Goal: Check status: Check status

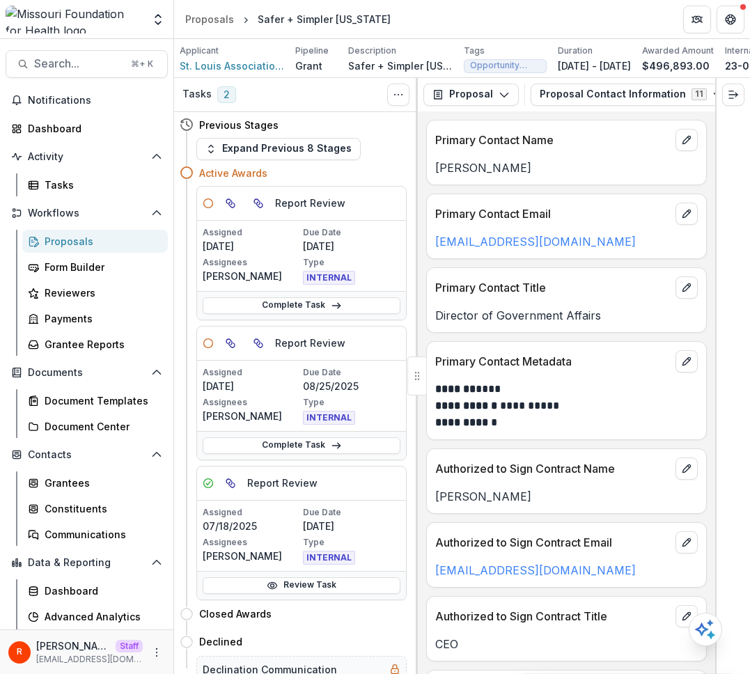
click at [482, 84] on div "Proposal Proposal Payments Reports Grant Agreements Board Summaries Bank Detail…" at bounding box center [567, 94] width 298 height 33
click at [482, 98] on button "Proposal" at bounding box center [471, 95] width 95 height 22
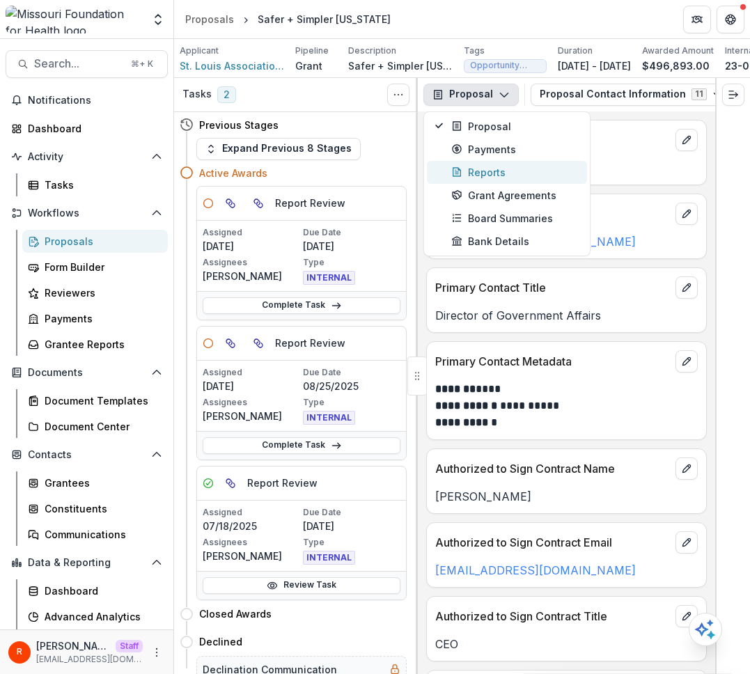
click at [492, 180] on div "Reports" at bounding box center [515, 172] width 128 height 15
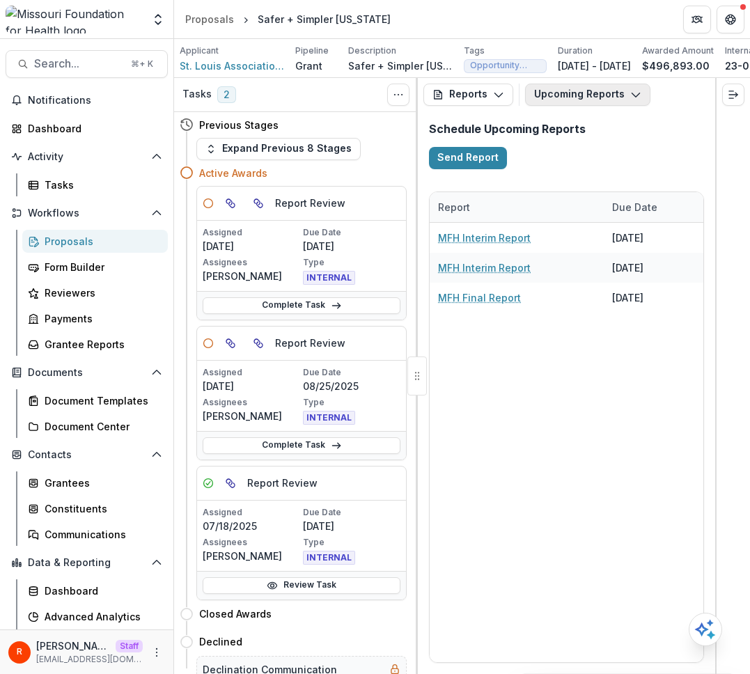
click at [589, 100] on button "Upcoming Reports" at bounding box center [587, 95] width 125 height 22
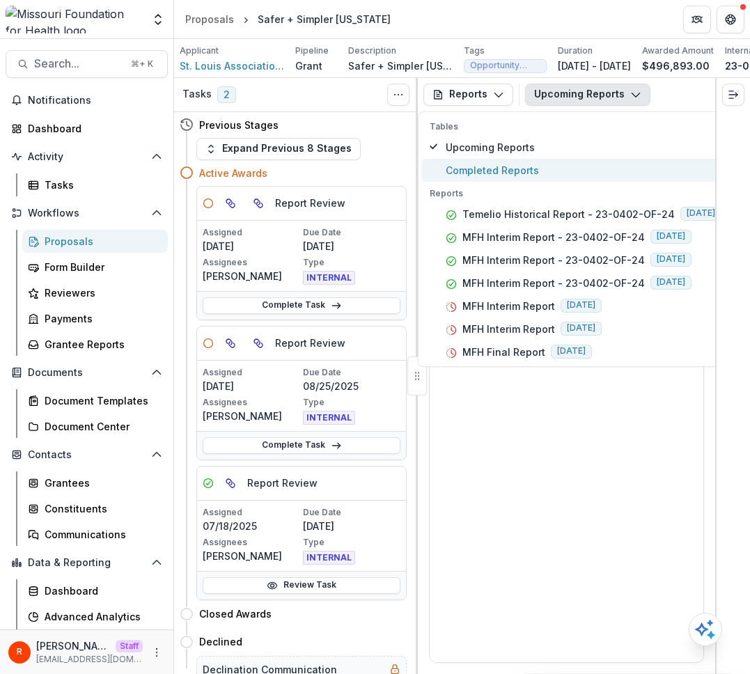
click at [582, 170] on span "Completed Reports" at bounding box center [584, 170] width 276 height 15
click at [575, 133] on p "Tables" at bounding box center [576, 127] width 292 height 13
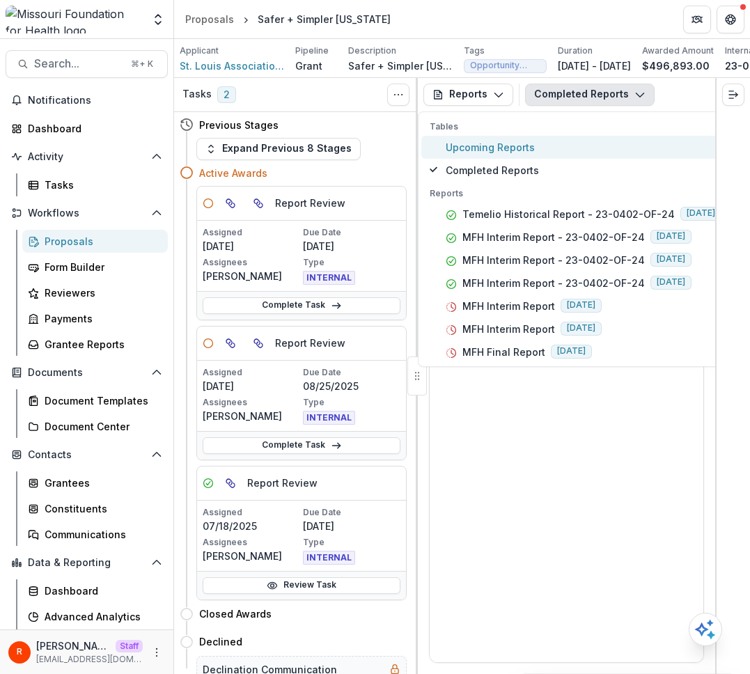
click at [566, 155] on span "Upcoming Reports" at bounding box center [584, 147] width 276 height 15
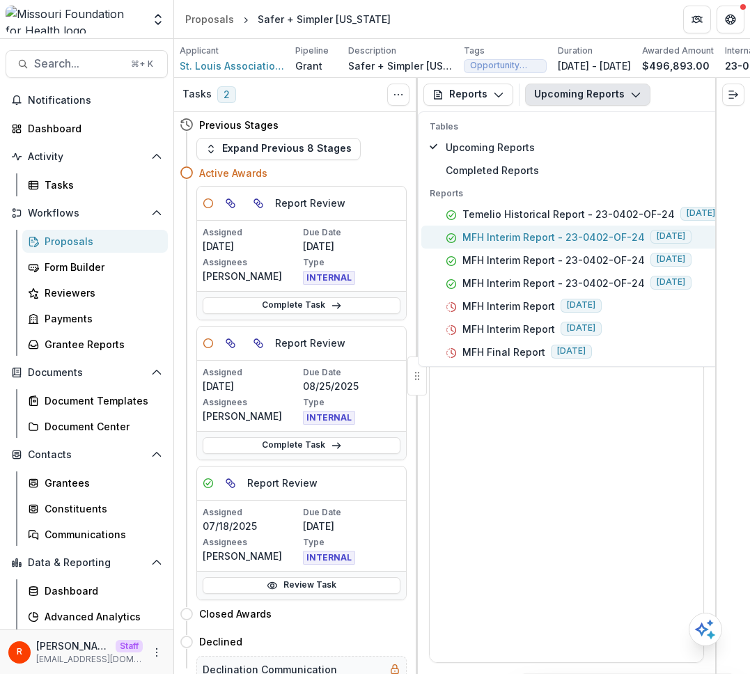
click at [552, 235] on p "MFH Interim Report - 23-0402-OF-24" at bounding box center [554, 237] width 183 height 15
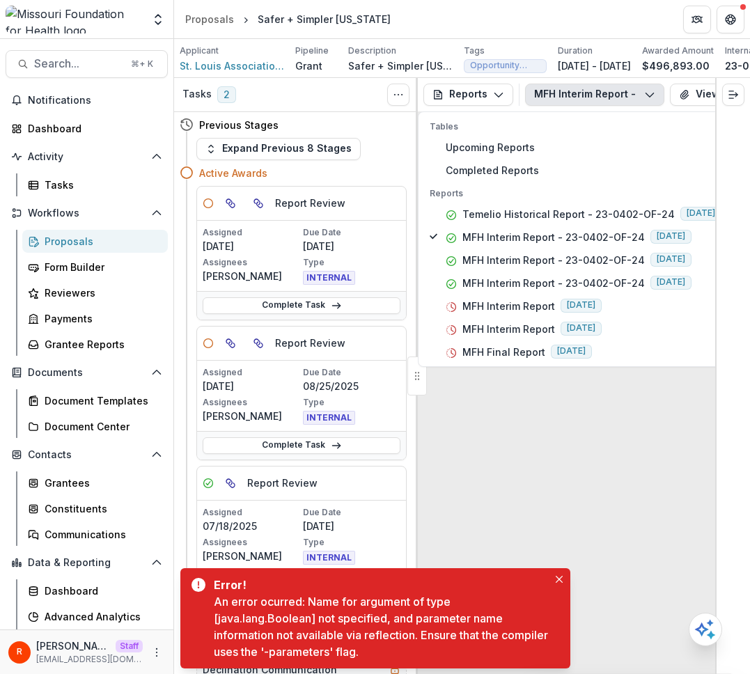
click at [664, 472] on div "No data to show" at bounding box center [567, 413] width 279 height 512
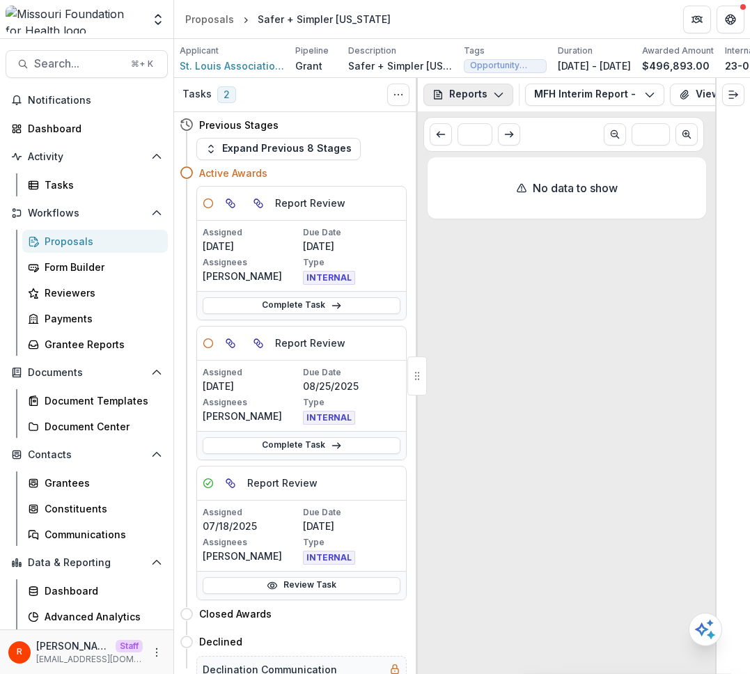
click at [495, 100] on icon "button" at bounding box center [498, 94] width 11 height 11
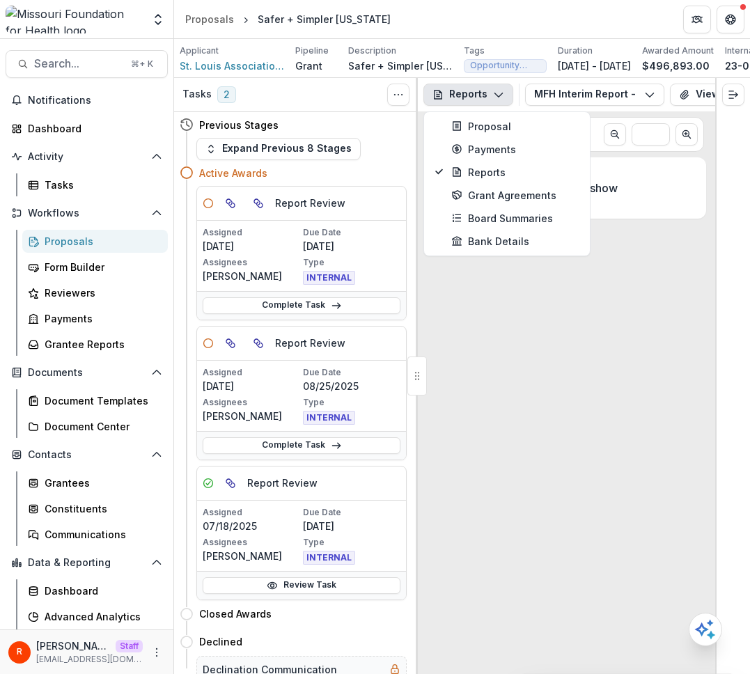
click at [679, 233] on div "No data to show" at bounding box center [567, 413] width 279 height 512
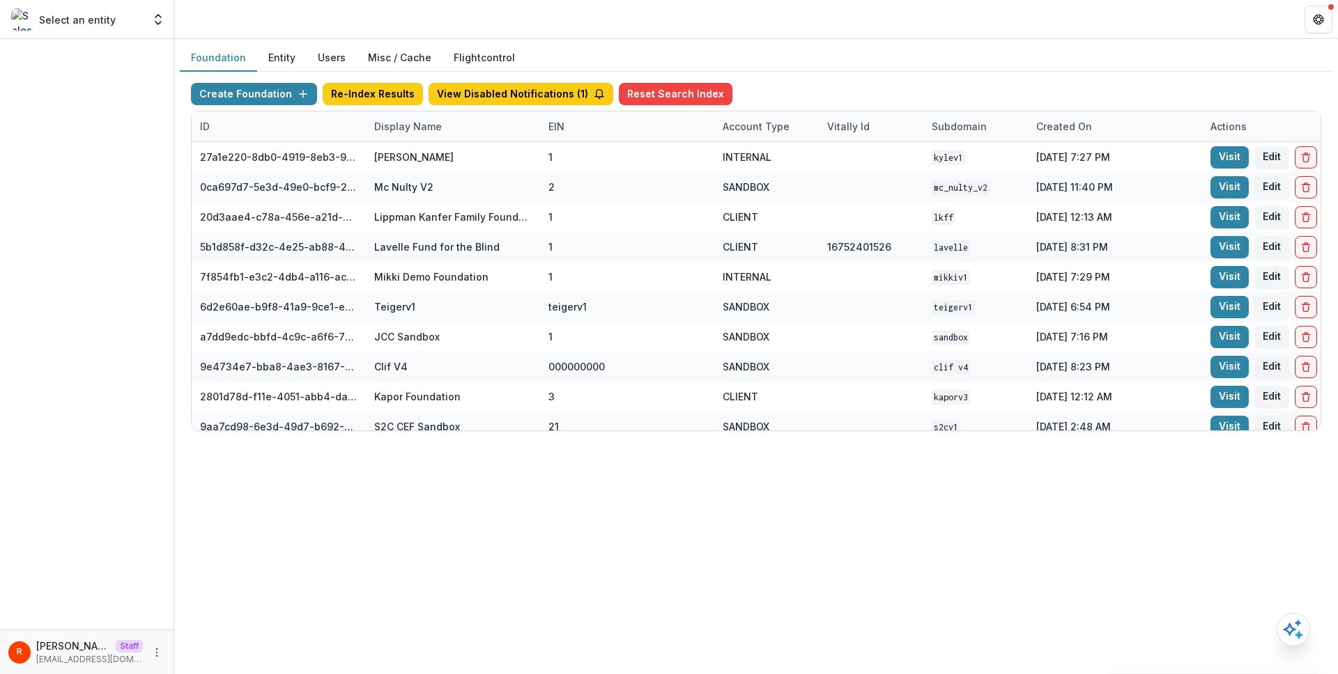
click at [438, 111] on div "ID Display Name EIN Account Type Vitally Id Subdomain Created on Actions Featur…" at bounding box center [756, 271] width 1130 height 320
click at [425, 126] on div "Display Name" at bounding box center [408, 126] width 84 height 15
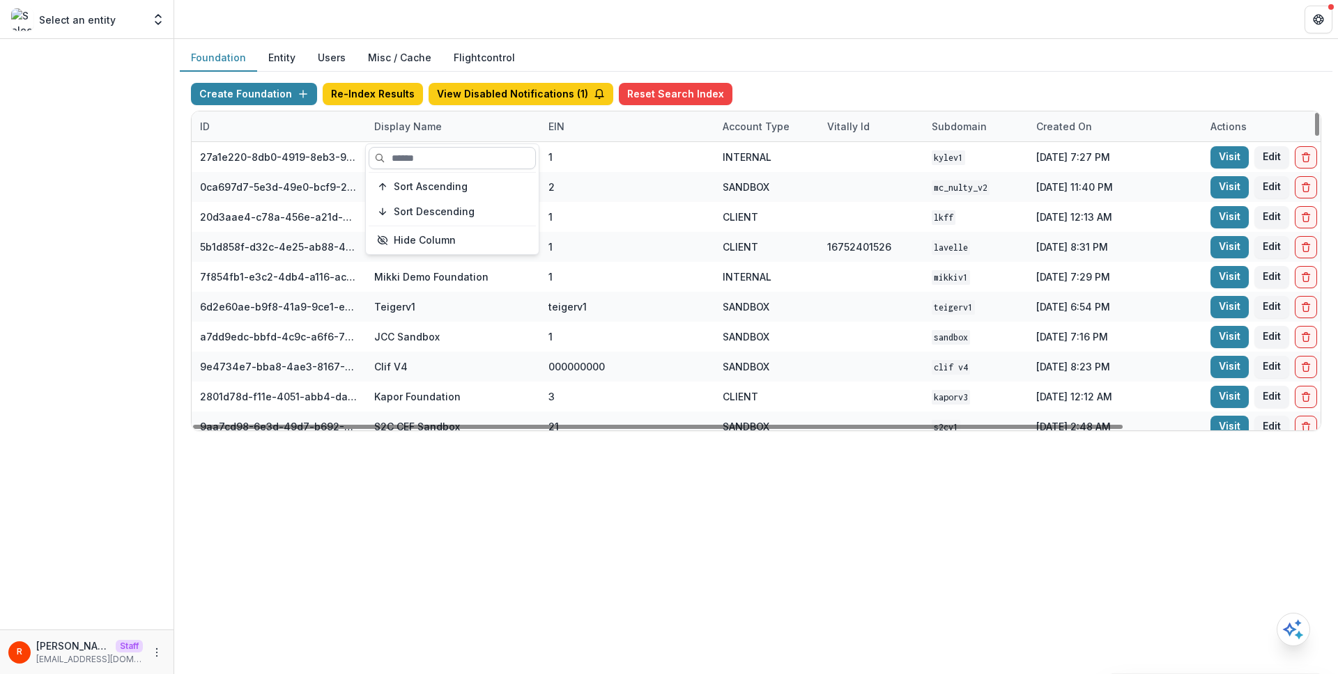
click at [422, 153] on input at bounding box center [452, 158] width 167 height 22
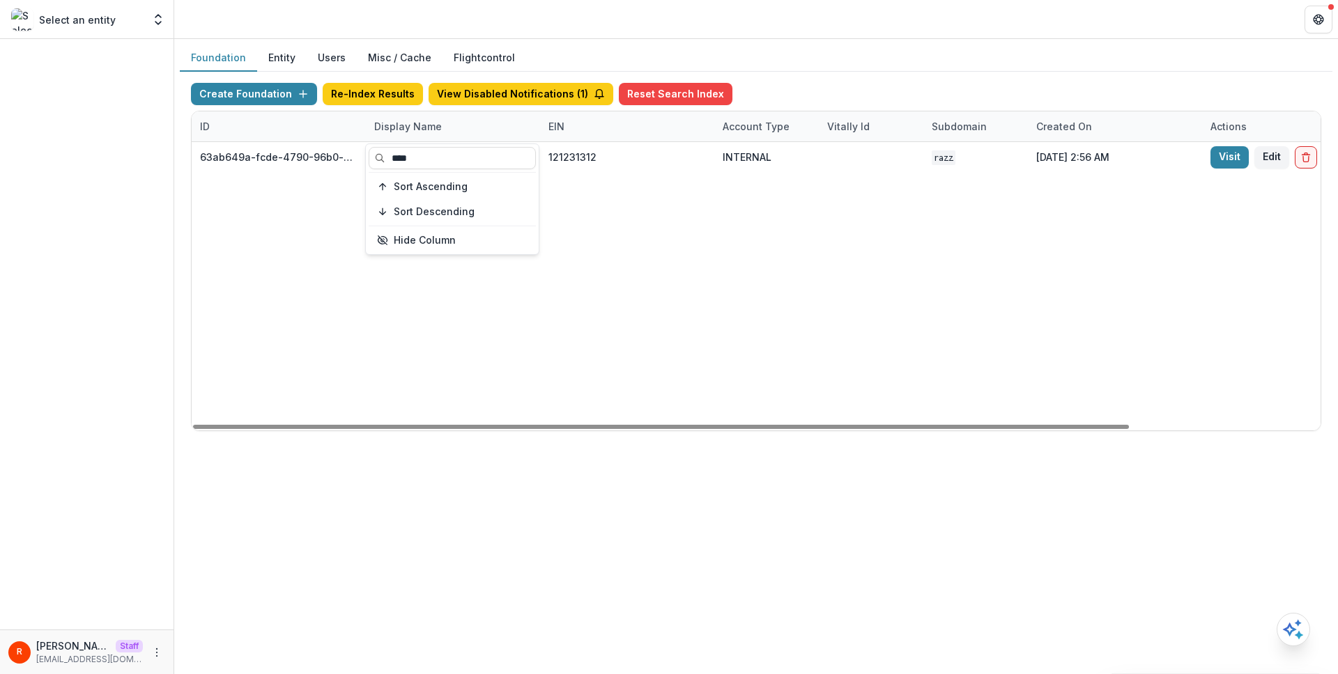
type input "****"
click at [676, 275] on div "63ab649a-fcde-4790-96b0-a13ca2ed4427 [DOMAIN_NAME] Foundation 121231312 INTERNA…" at bounding box center [871, 286] width 1359 height 288
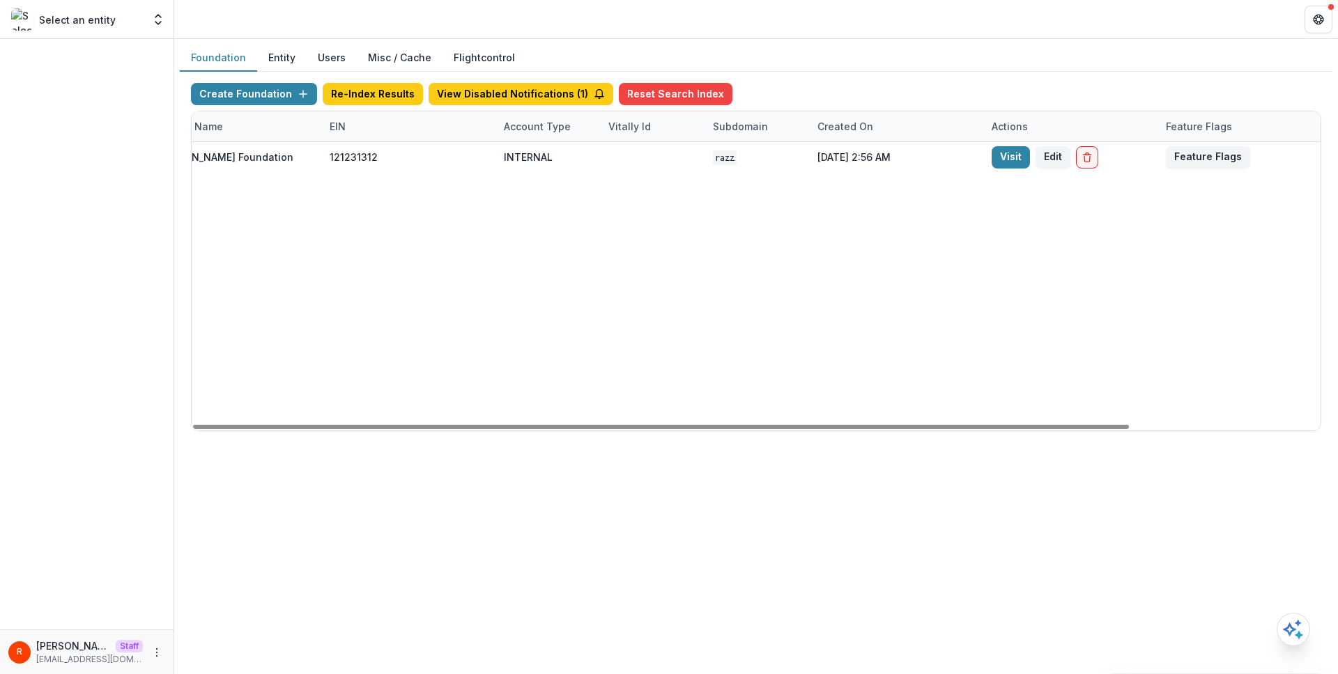
scroll to position [0, 230]
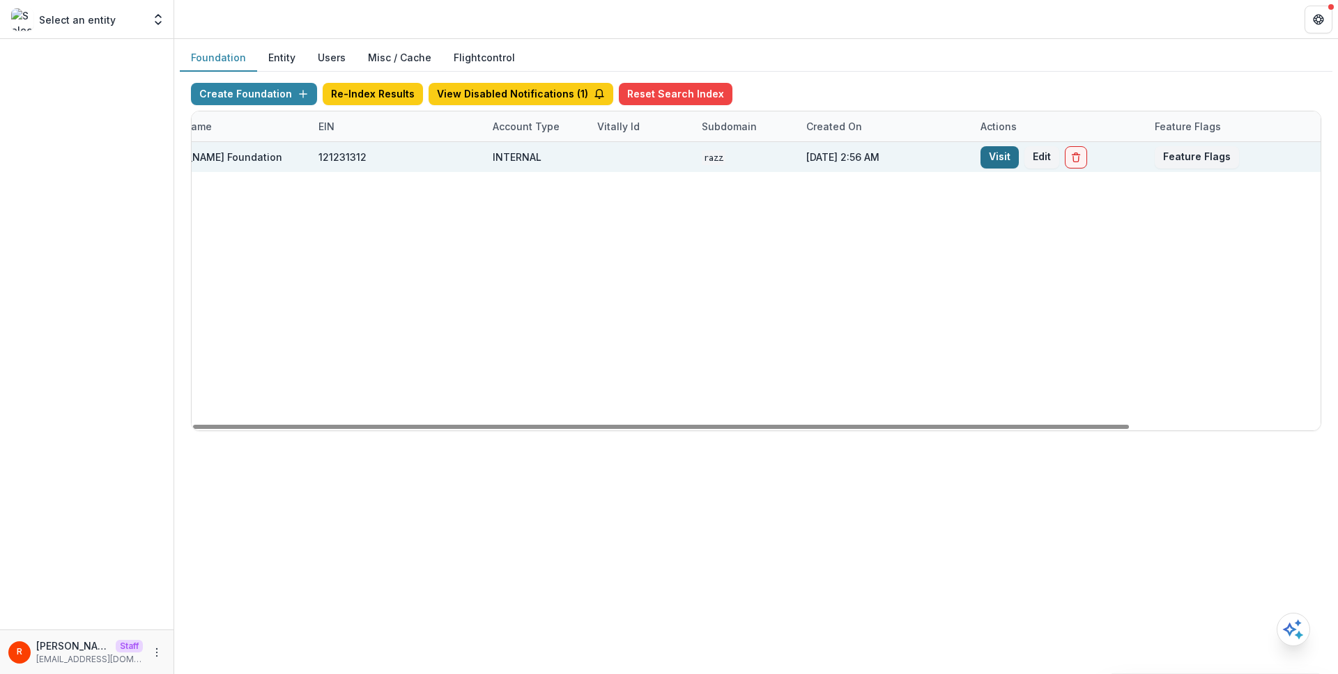
click at [1000, 157] on link "Visit" at bounding box center [999, 157] width 38 height 22
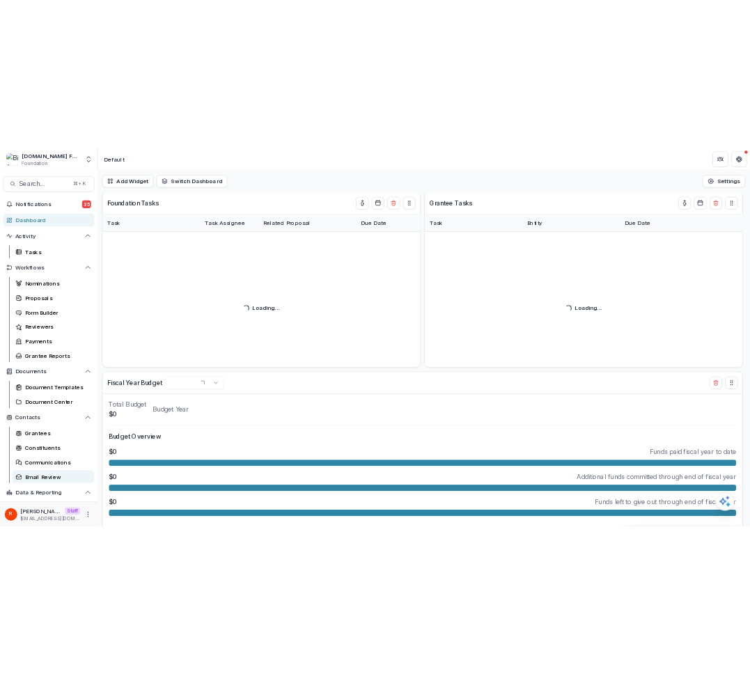
scroll to position [50, 0]
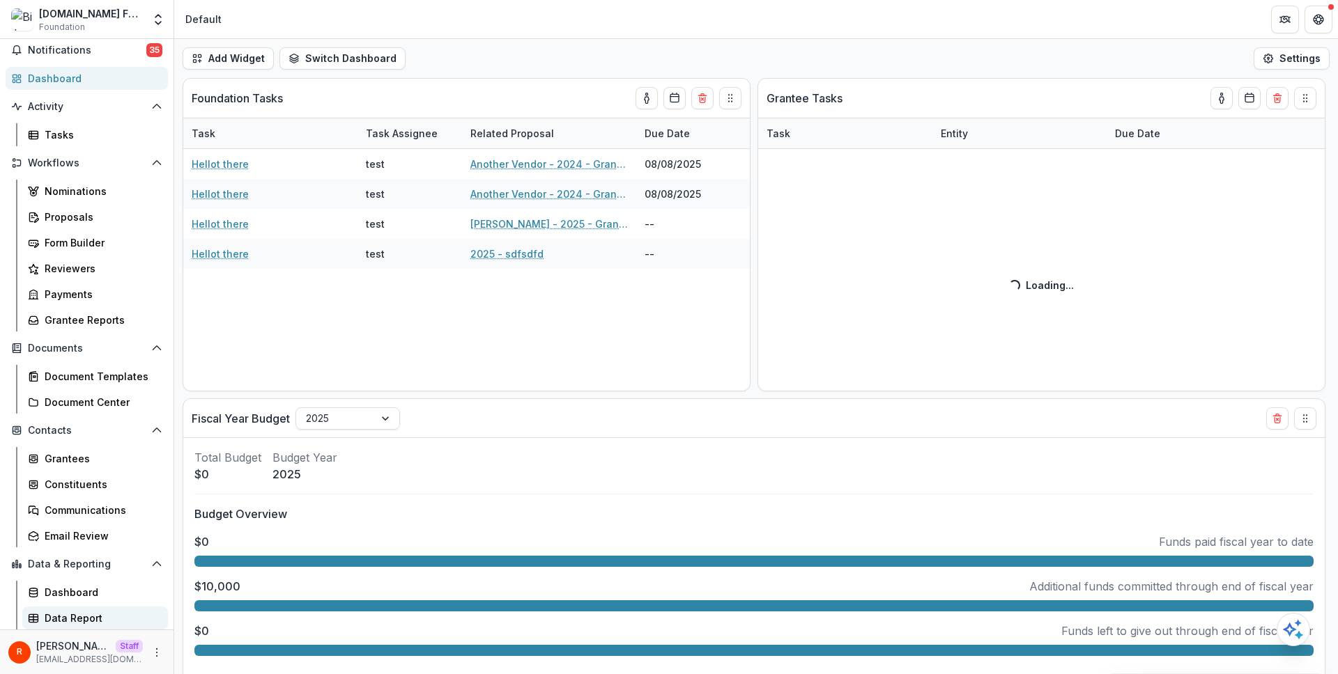
click at [114, 612] on div "Data Report" at bounding box center [101, 618] width 112 height 15
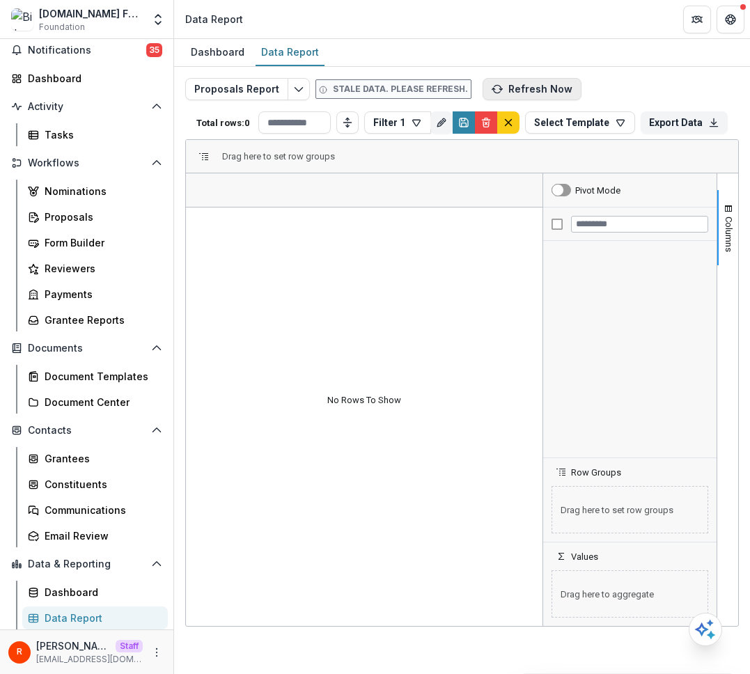
click at [541, 95] on button "Refresh Now" at bounding box center [532, 89] width 99 height 22
